Goal: Task Accomplishment & Management: Complete application form

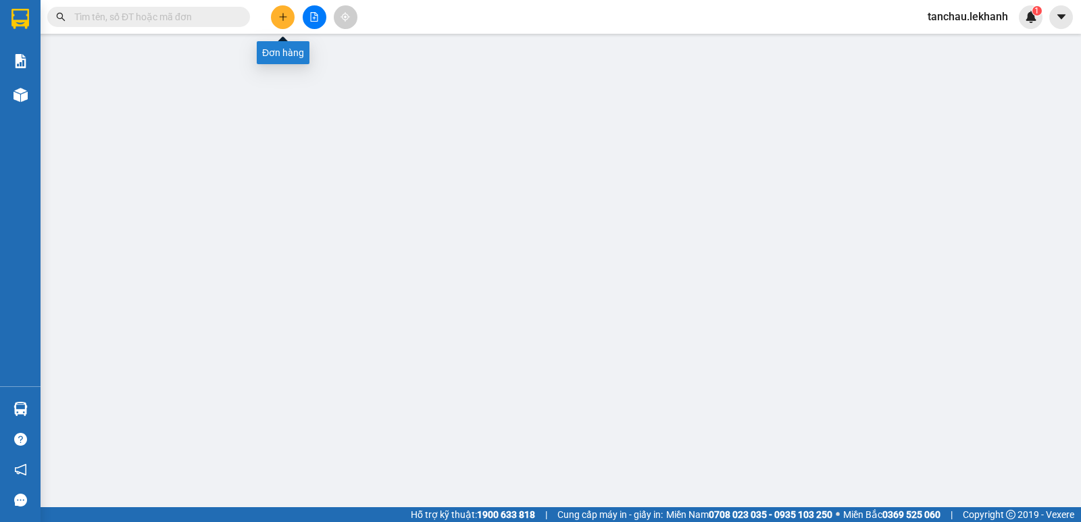
click at [284, 19] on icon "plus" at bounding box center [282, 16] width 9 height 9
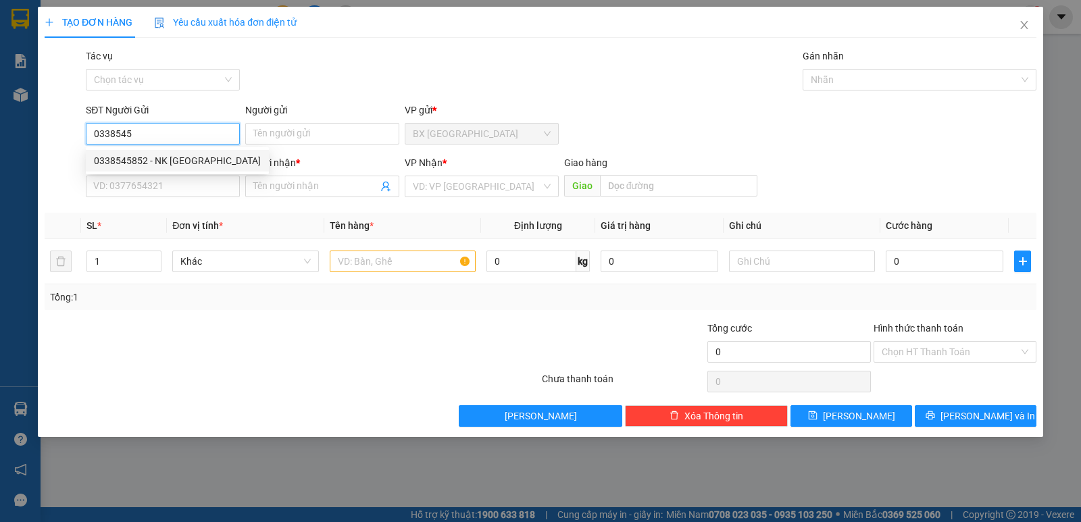
click at [186, 152] on div "0338545852 - NK [GEOGRAPHIC_DATA]" at bounding box center [177, 161] width 183 height 22
type input "0338545852"
type input "NK VIỆT MỸ"
type input "0976810459"
type input "LAB PHÚC HÂN"
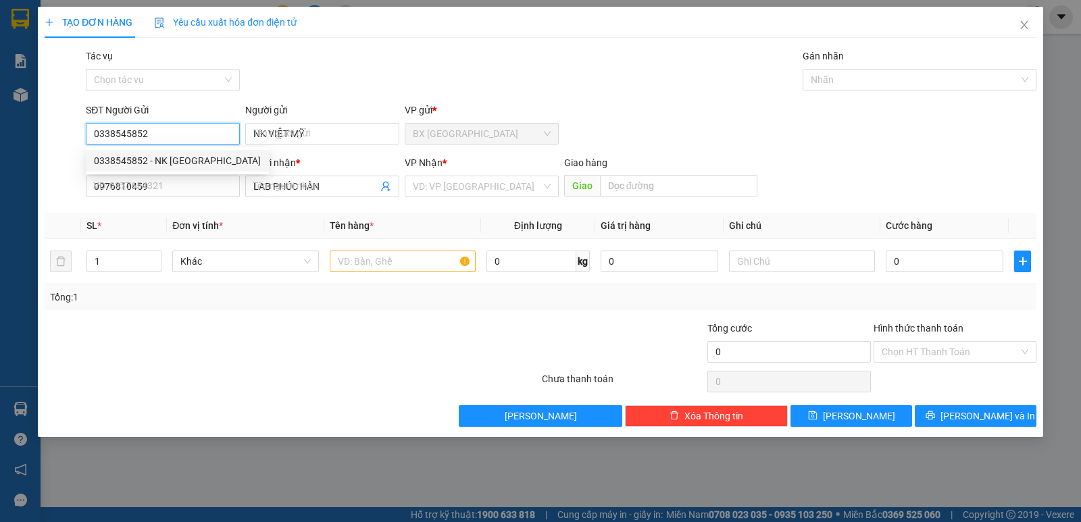
type input "30.000"
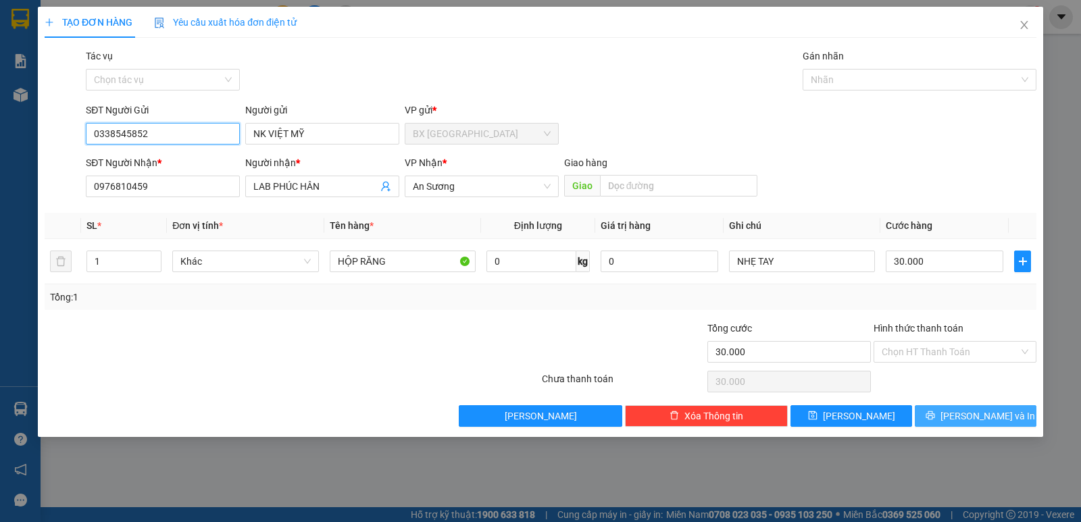
type input "0338545852"
drag, startPoint x: 1018, startPoint y: 416, endPoint x: 1017, endPoint y: 409, distance: 6.9
click at [1018, 415] on button "[PERSON_NAME] và In" at bounding box center [976, 416] width 122 height 22
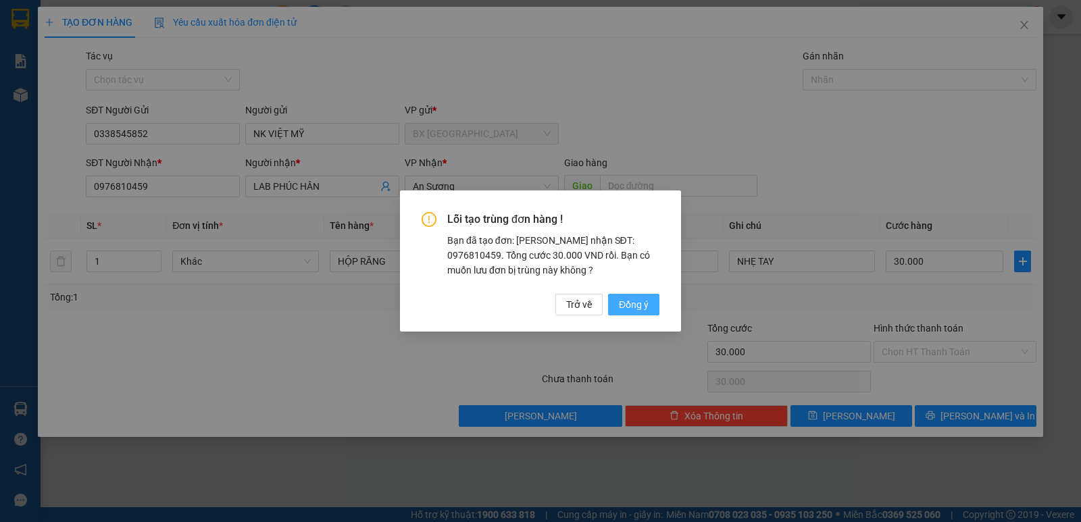
click at [636, 311] on span "Đồng ý" at bounding box center [634, 304] width 30 height 15
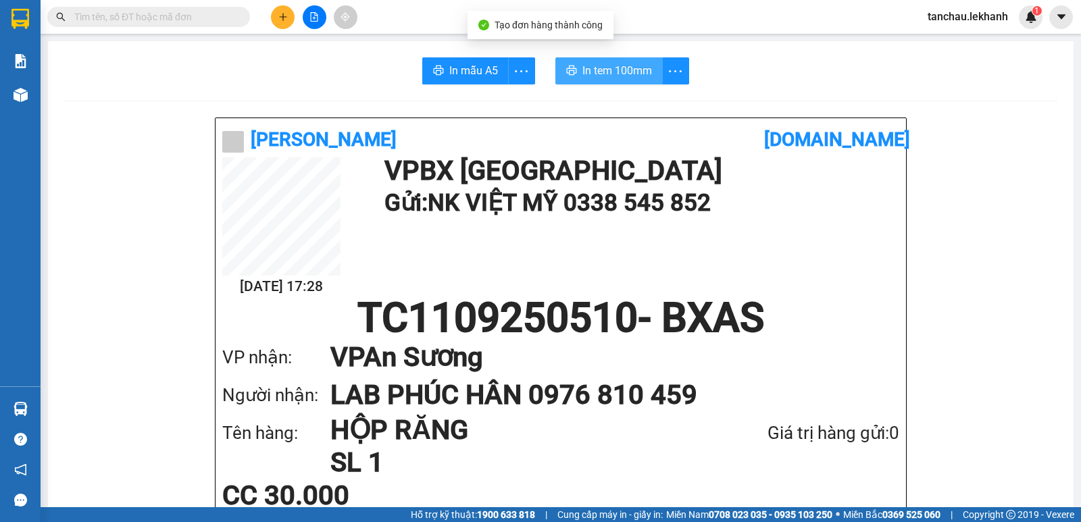
click at [616, 71] on span "In tem 100mm" at bounding box center [617, 70] width 70 height 17
